Goal: Task Accomplishment & Management: Manage account settings

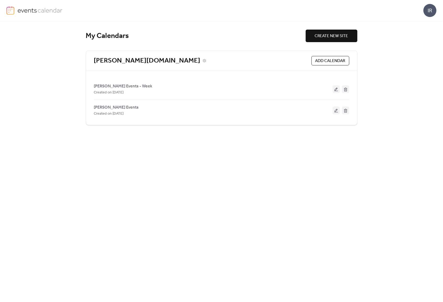
click at [216, 60] on div "[PERSON_NAME][DOMAIN_NAME]" at bounding box center [202, 60] width 216 height 9
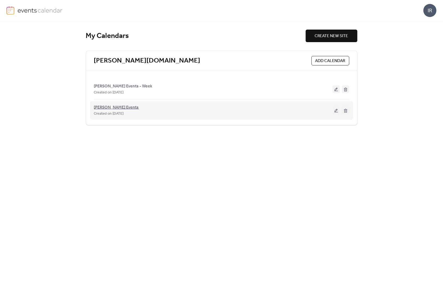
click at [116, 106] on span "[PERSON_NAME] Events" at bounding box center [116, 107] width 45 height 6
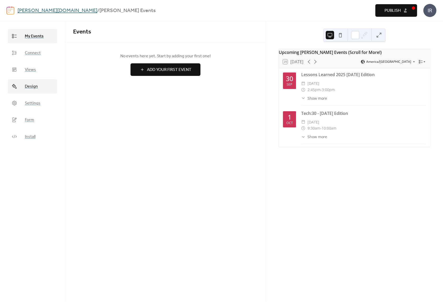
click at [31, 84] on span "Design" at bounding box center [31, 86] width 13 height 6
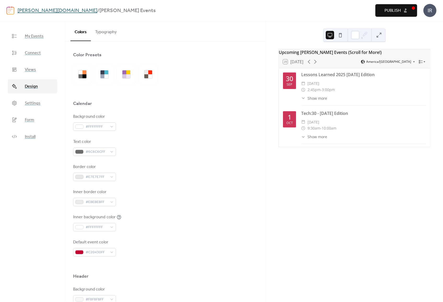
click at [107, 32] on button "Typography" at bounding box center [106, 30] width 30 height 19
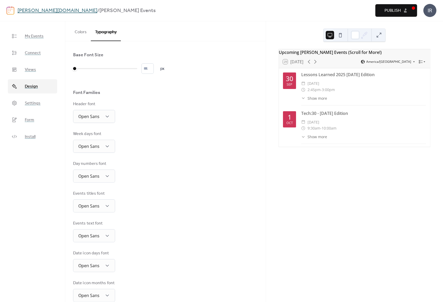
click at [83, 32] on button "Colors" at bounding box center [81, 30] width 20 height 19
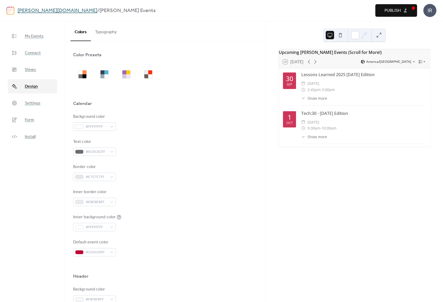
scroll to position [26, 0]
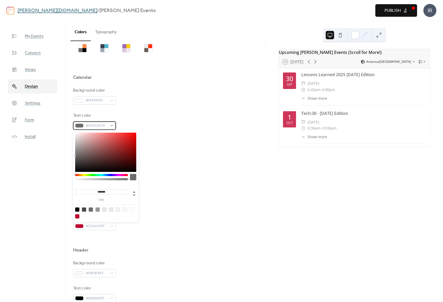
click at [111, 123] on div "#6C6C6CFF" at bounding box center [94, 125] width 43 height 8
click at [76, 209] on div at bounding box center [77, 209] width 4 height 4
type input "*******"
click at [174, 174] on div "Inner border color #EBEBEBFF" at bounding box center [165, 171] width 185 height 17
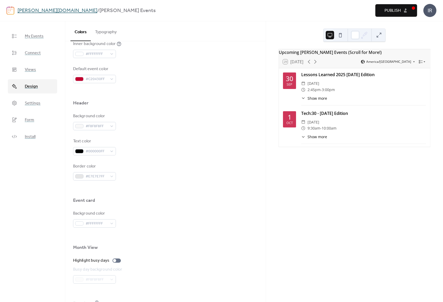
scroll to position [183, 0]
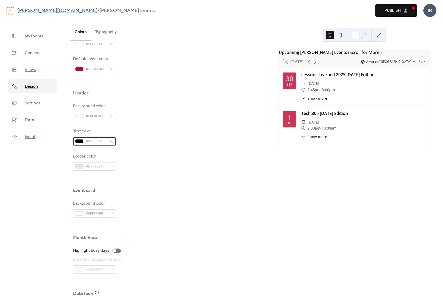
click at [108, 140] on div "#000000FF" at bounding box center [94, 141] width 43 height 8
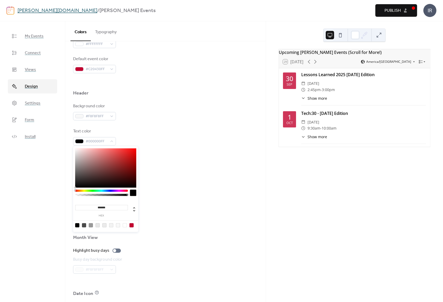
click at [78, 223] on div at bounding box center [77, 225] width 4 height 4
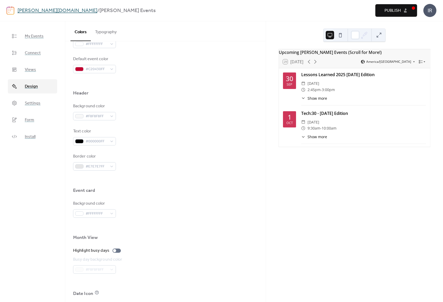
click at [172, 185] on div at bounding box center [165, 178] width 185 height 17
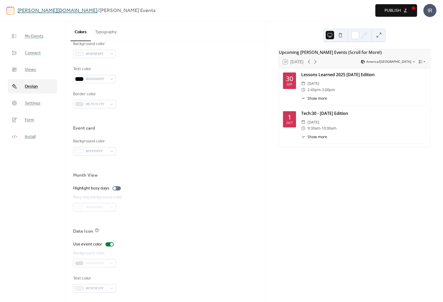
scroll to position [246, 0]
click at [116, 186] on div at bounding box center [117, 187] width 8 height 4
click at [114, 187] on div at bounding box center [117, 187] width 8 height 4
click at [401, 9] on span "Publish" at bounding box center [393, 11] width 16 height 6
